Goal: Transaction & Acquisition: Purchase product/service

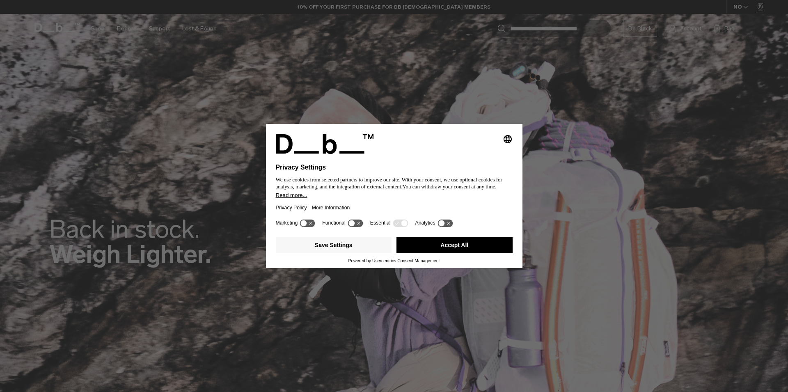
click at [453, 245] on button "Accept All" at bounding box center [454, 245] width 116 height 16
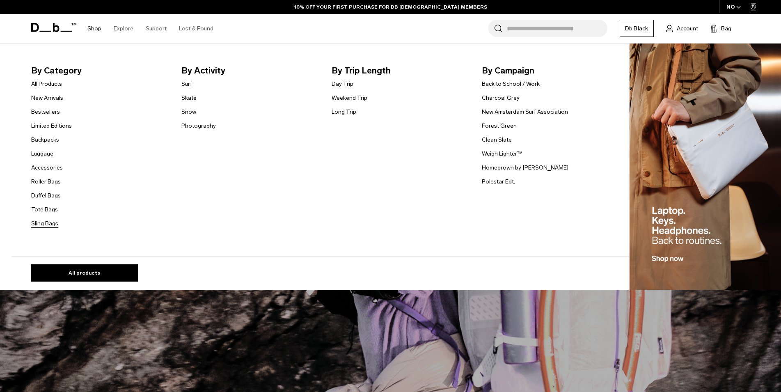
click at [53, 223] on link "Sling Bags" at bounding box center [44, 223] width 27 height 9
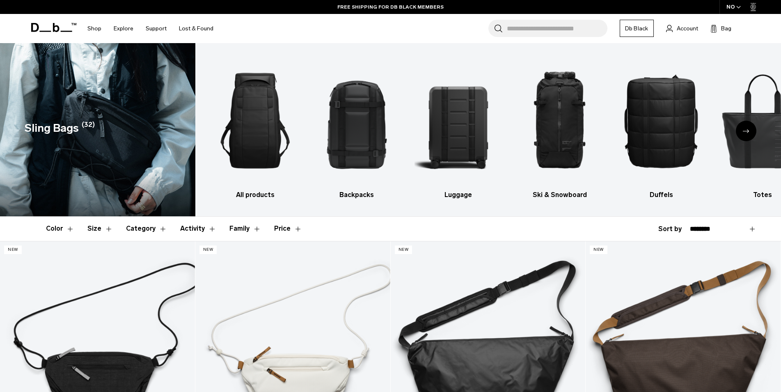
click at [744, 130] on icon "Next slide" at bounding box center [746, 131] width 7 height 4
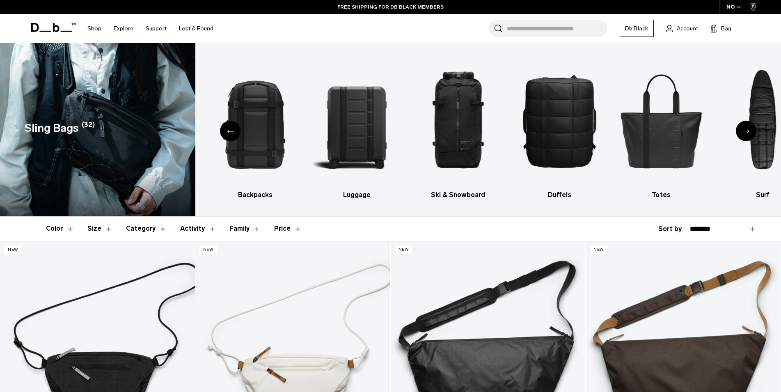
click at [743, 130] on icon "Next slide" at bounding box center [746, 131] width 7 height 4
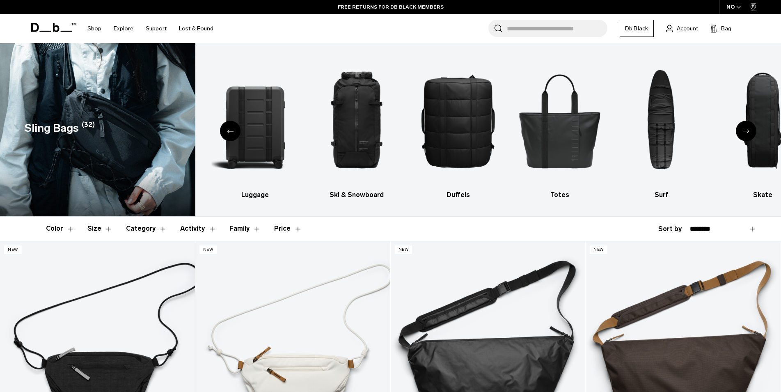
click at [743, 130] on icon "Next slide" at bounding box center [746, 131] width 7 height 4
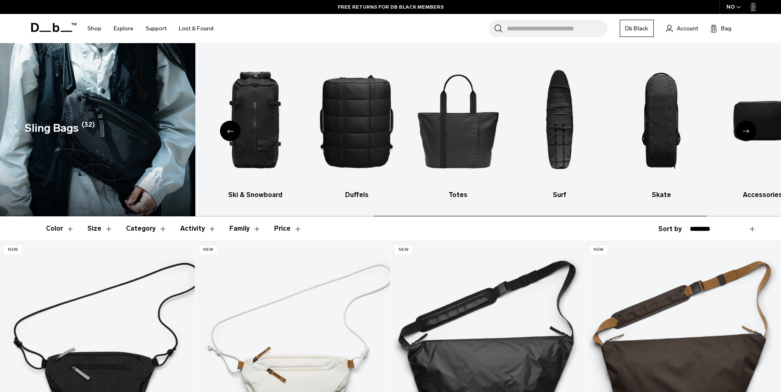
click at [743, 130] on icon "Next slide" at bounding box center [746, 131] width 7 height 4
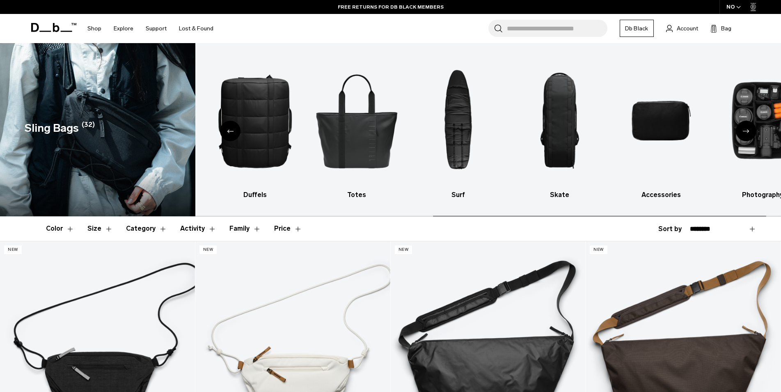
click at [743, 130] on icon "Next slide" at bounding box center [746, 131] width 7 height 4
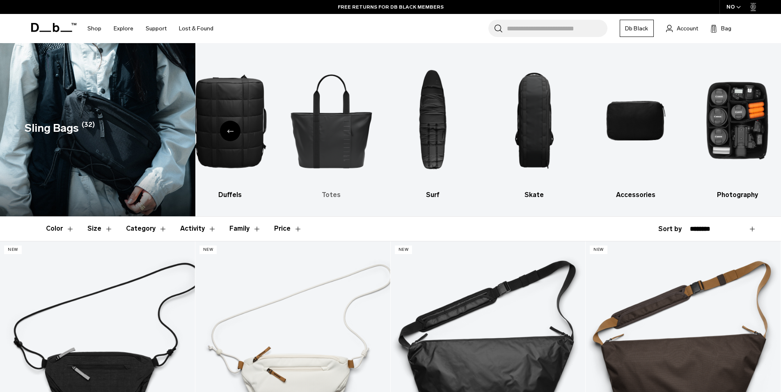
click at [321, 127] on img "6 / 10" at bounding box center [331, 120] width 87 height 130
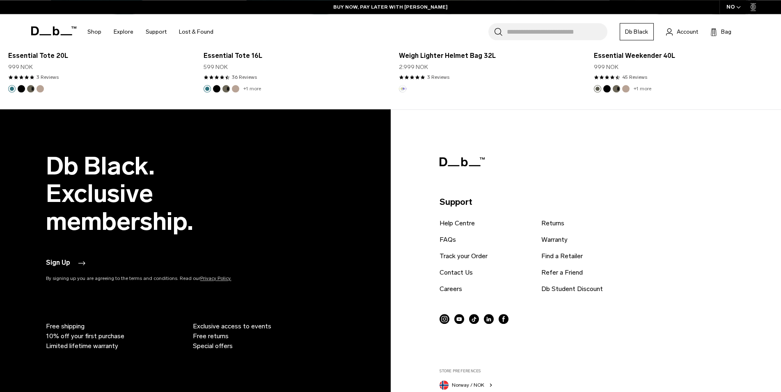
scroll to position [1620, 0]
